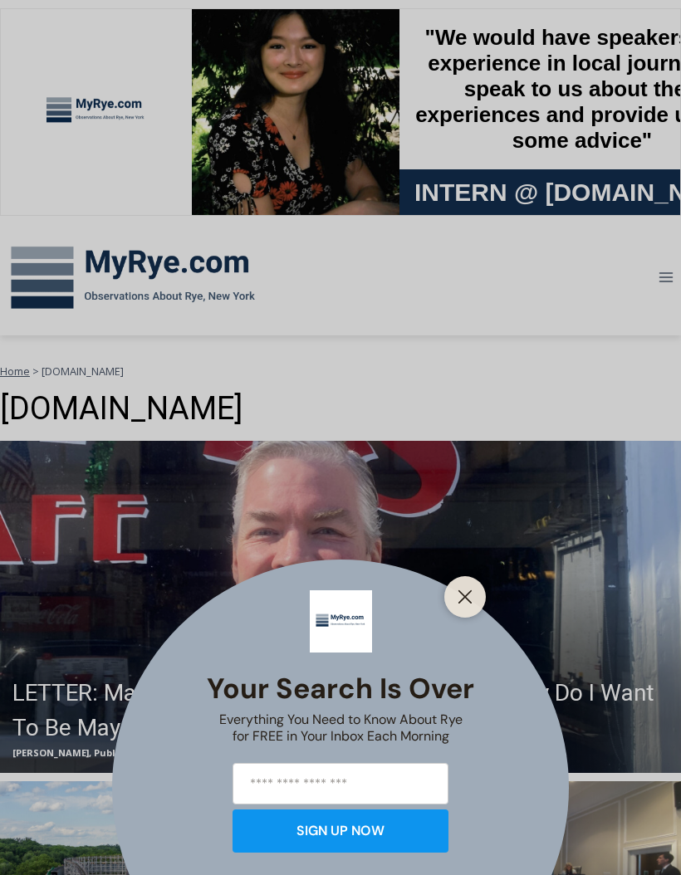
click at [138, 260] on div "Your Search is Over Everything You Need to Know About Rye for FREE in Your Inbo…" at bounding box center [340, 437] width 681 height 875
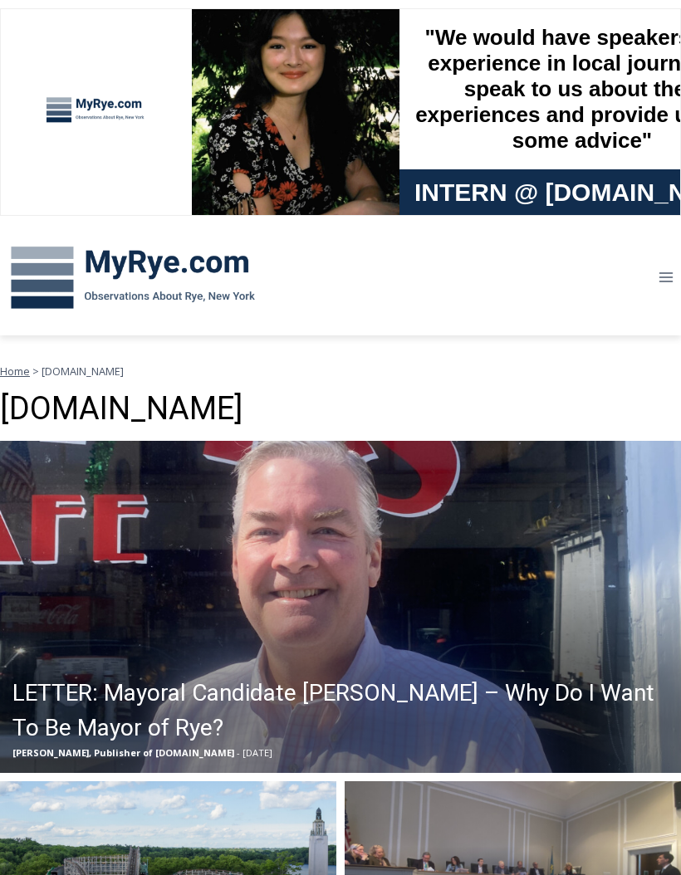
click at [140, 259] on img at bounding box center [133, 278] width 266 height 86
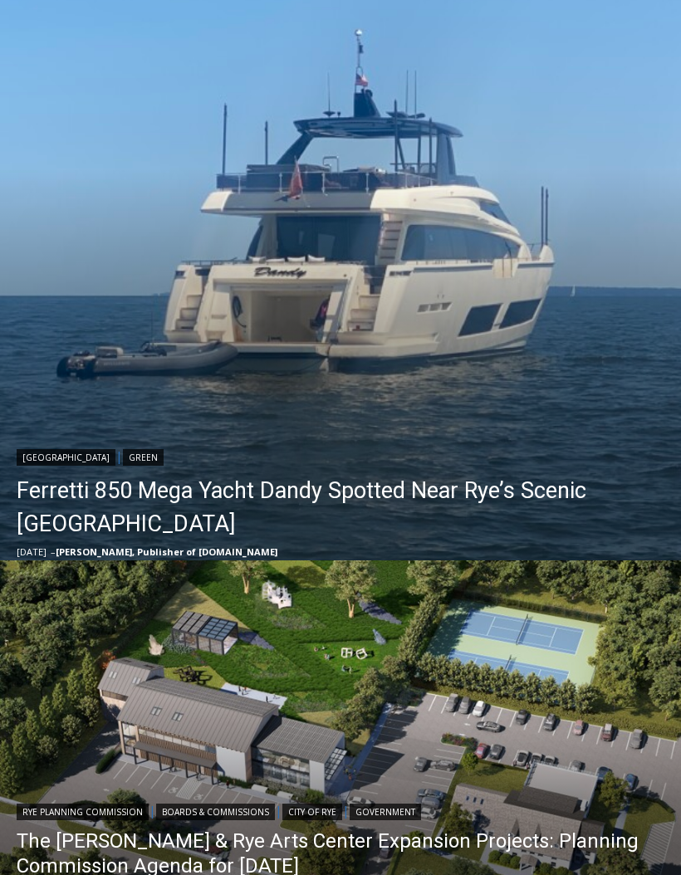
scroll to position [447, 0]
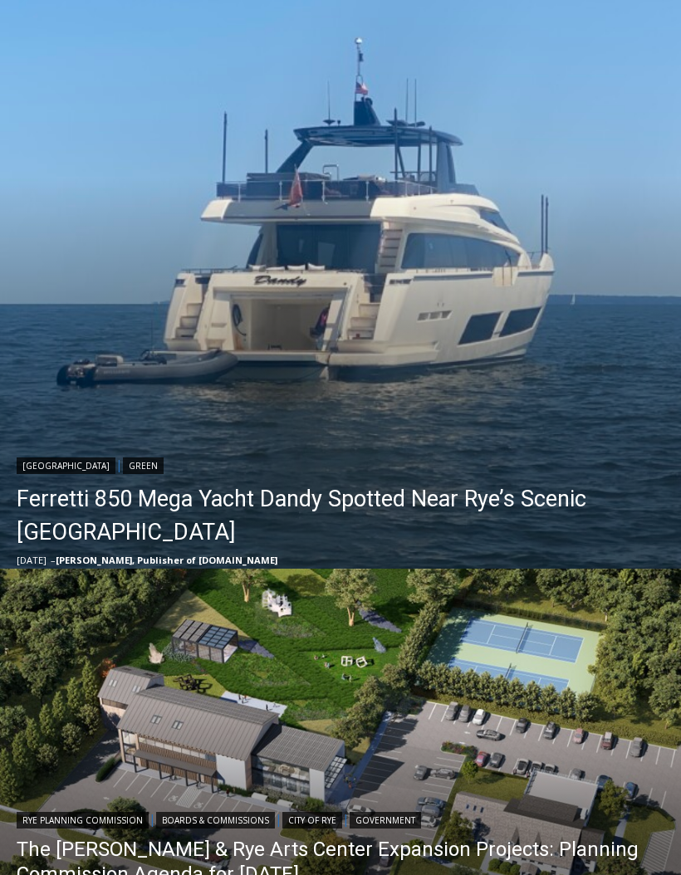
click at [48, 508] on link "Ferretti 850 Mega Yacht Dandy Spotted Near Rye’s Scenic Parsonage Point" at bounding box center [345, 515] width 656 height 66
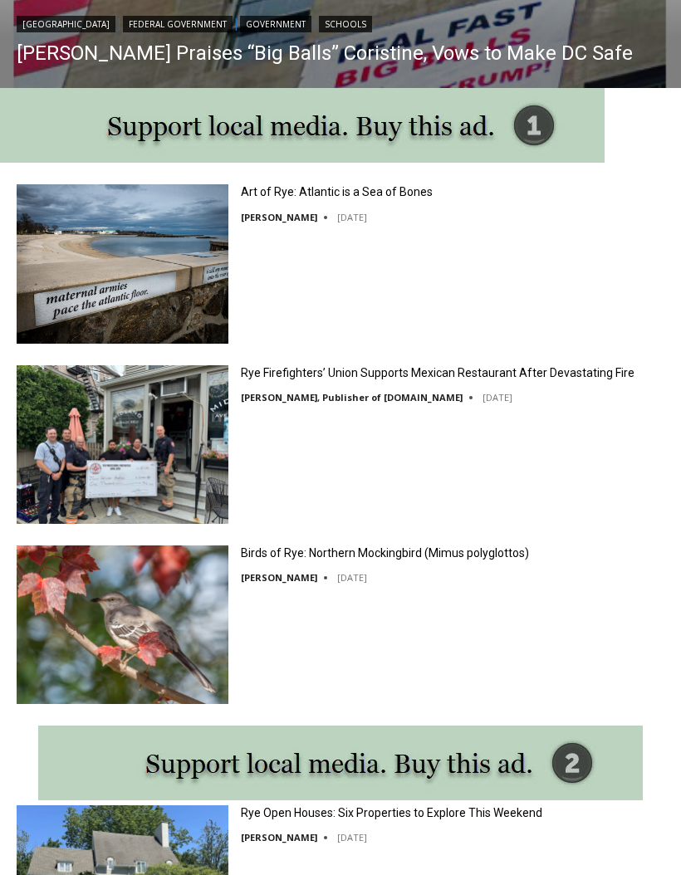
scroll to position [1598, 0]
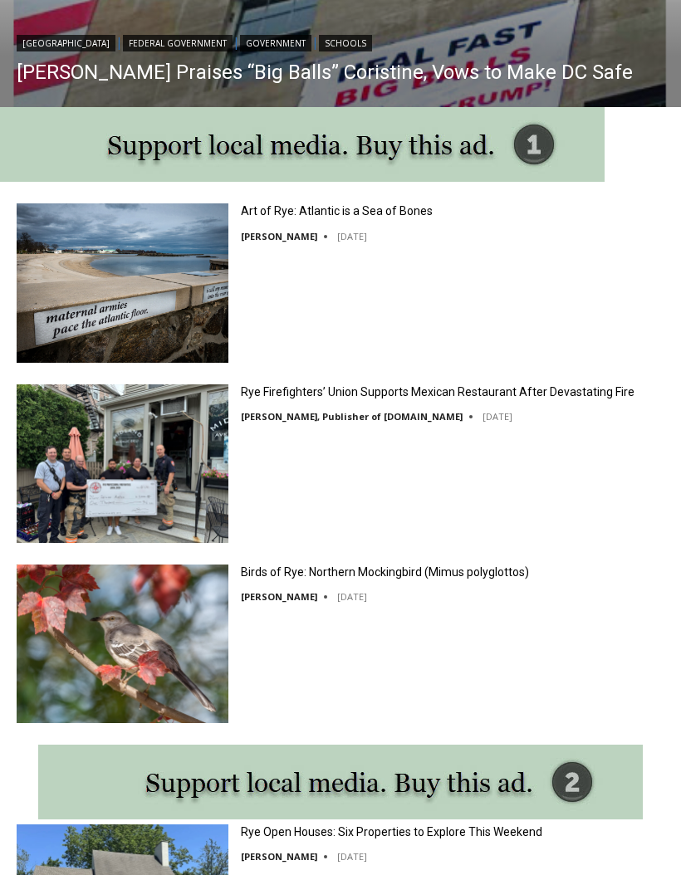
click at [594, 388] on link "Rye Firefighters’ Union Supports Mexican Restaurant After Devastating Fire" at bounding box center [437, 391] width 393 height 15
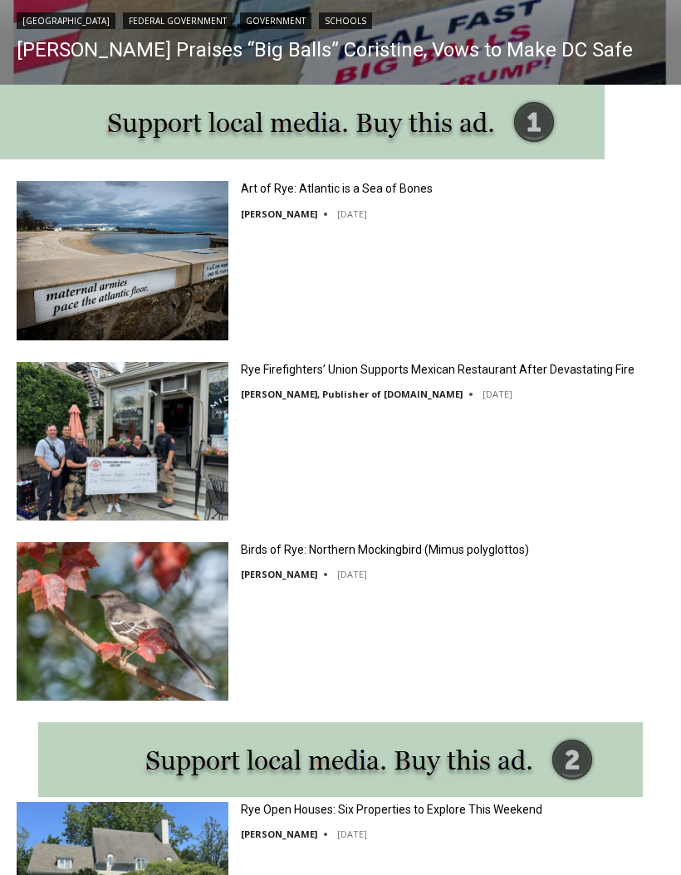
scroll to position [1620, 0]
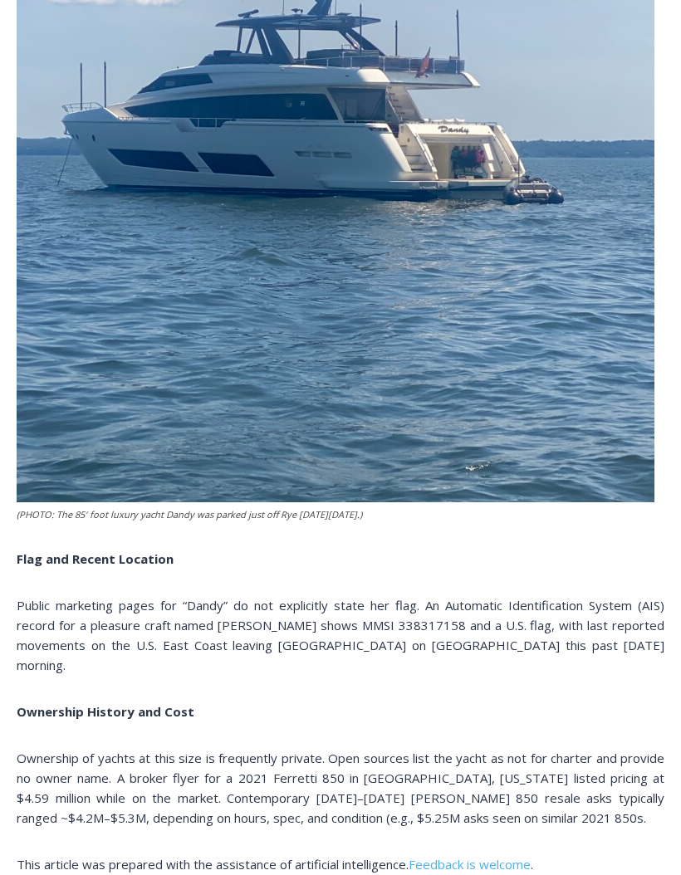
scroll to position [2916, 0]
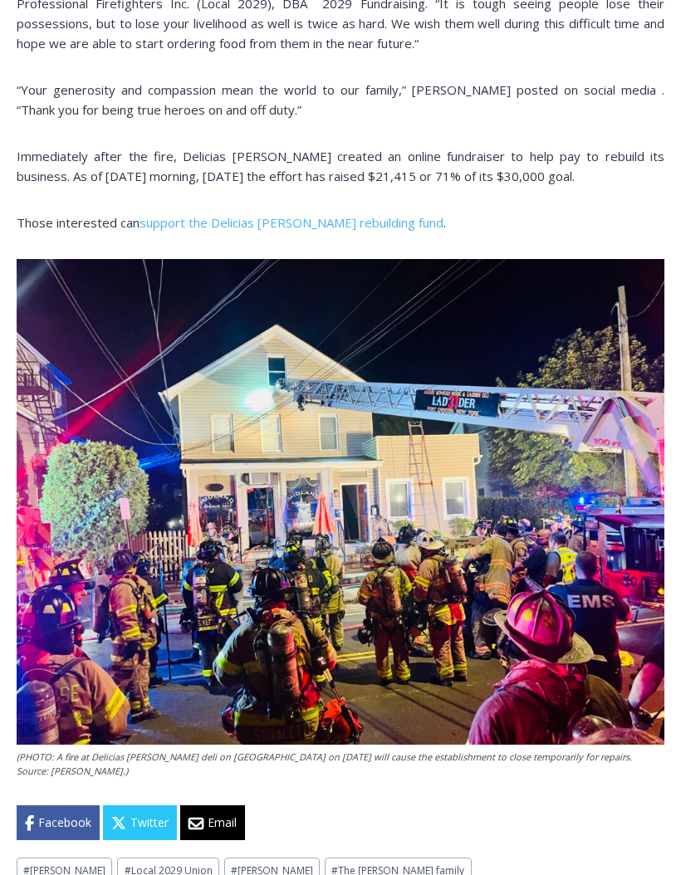
scroll to position [1479, 0]
